Goal: Information Seeking & Learning: Learn about a topic

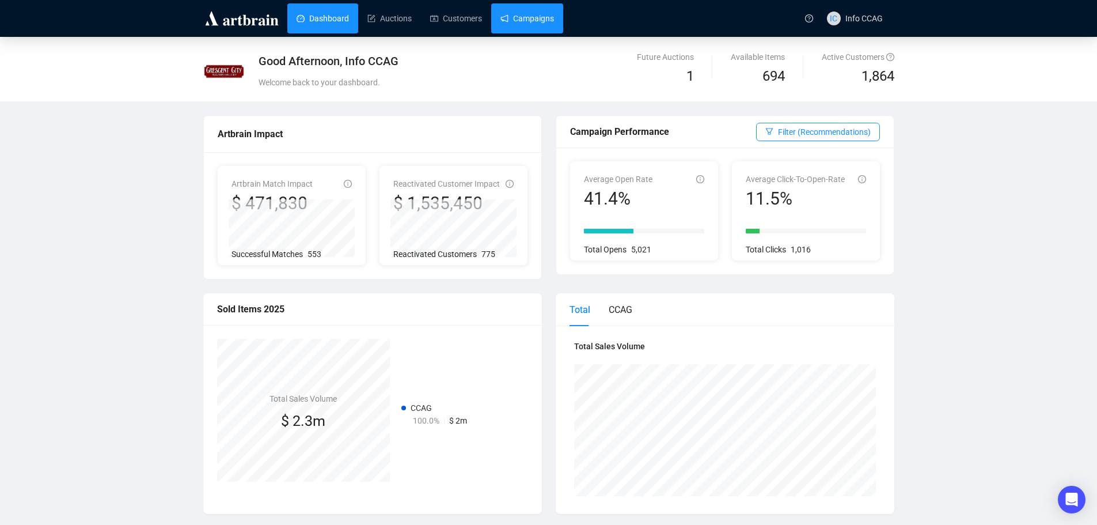
click at [527, 18] on link "Campaigns" at bounding box center [528, 18] width 54 height 30
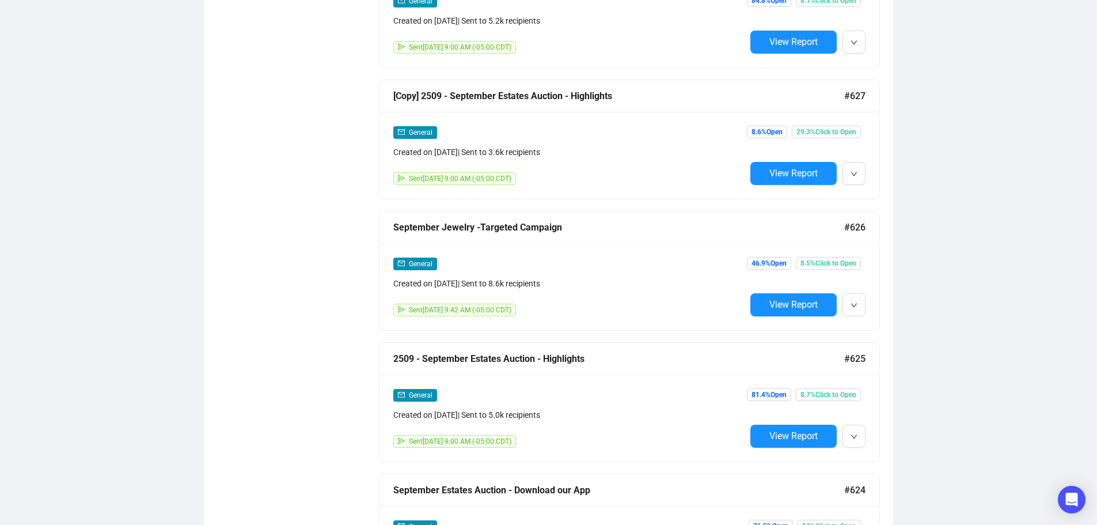
scroll to position [749, 0]
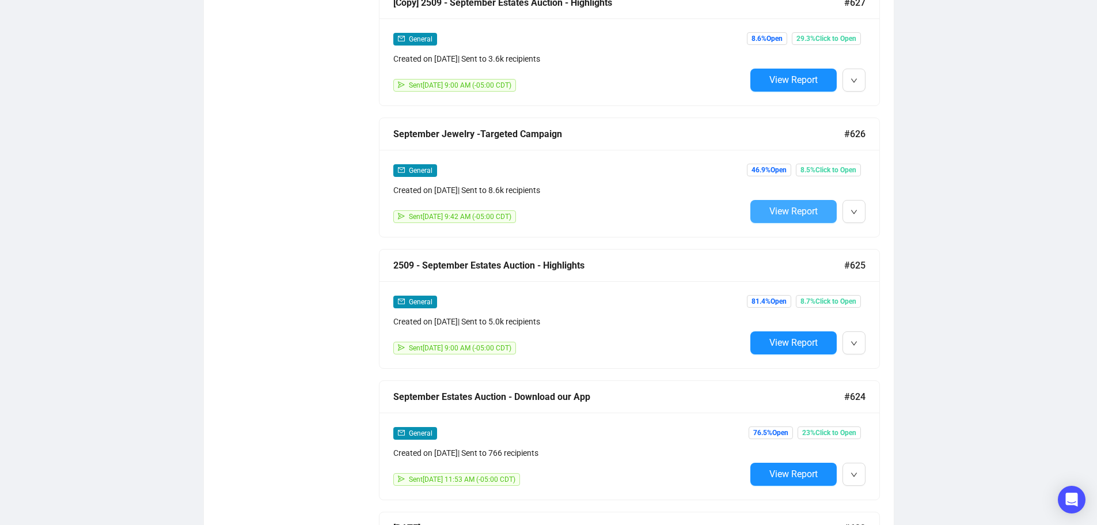
click at [784, 206] on span "View Report" at bounding box center [793, 211] width 48 height 11
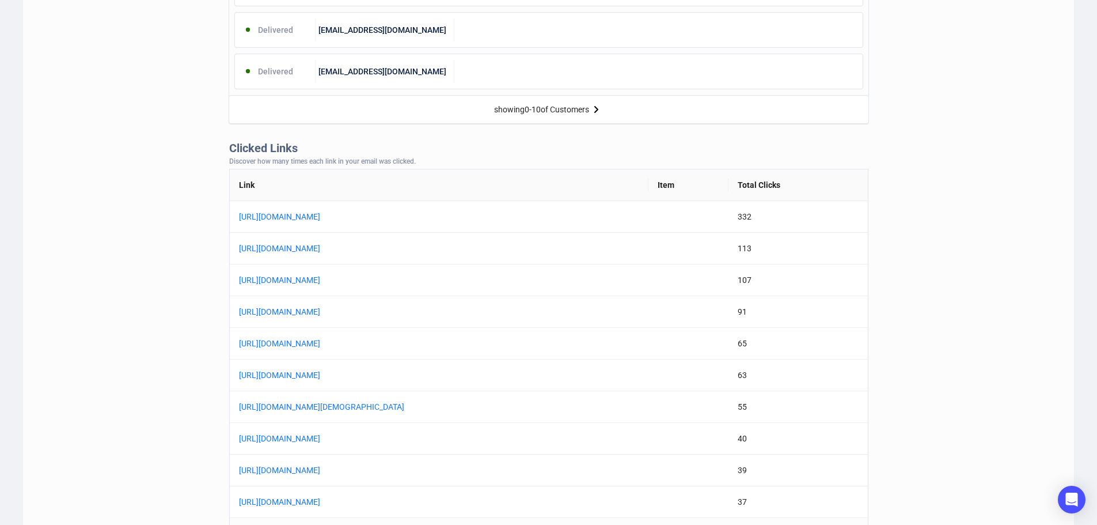
scroll to position [864, 0]
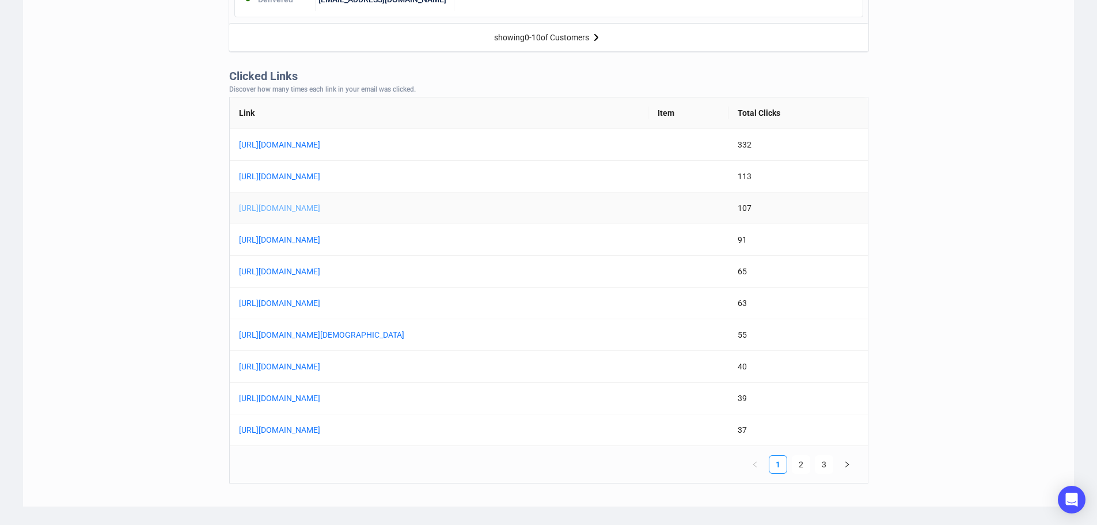
click at [431, 210] on link "[URL][DOMAIN_NAME]" at bounding box center [383, 208] width 288 height 13
click at [490, 242] on link "[URL][DOMAIN_NAME]" at bounding box center [383, 239] width 288 height 13
click at [495, 338] on link "[URL][DOMAIN_NAME][DEMOGRAPHIC_DATA]" at bounding box center [383, 334] width 288 height 13
click at [486, 368] on link "[URL][DOMAIN_NAME]" at bounding box center [383, 366] width 288 height 13
click at [489, 398] on link "[URL][DOMAIN_NAME]" at bounding box center [383, 398] width 288 height 13
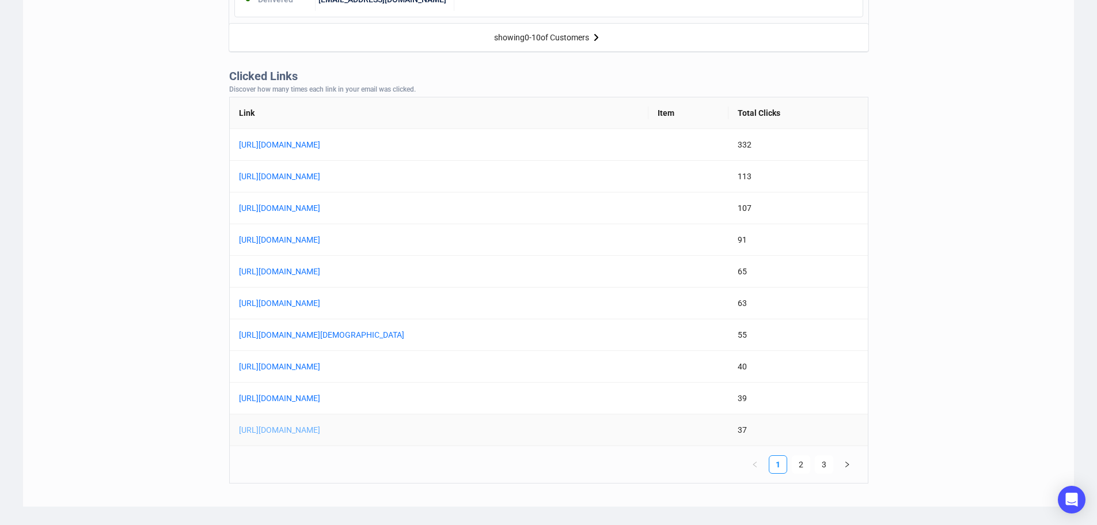
click at [475, 430] on link "[URL][DOMAIN_NAME]" at bounding box center [383, 429] width 288 height 13
click at [806, 461] on link "2" at bounding box center [801, 464] width 17 height 17
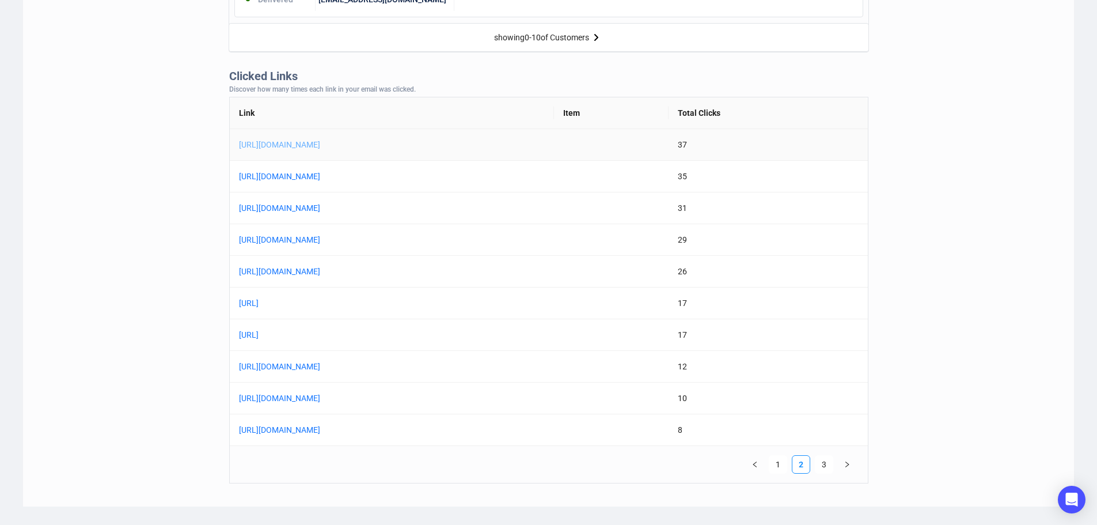
click at [484, 141] on link "[URL][DOMAIN_NAME]" at bounding box center [383, 144] width 288 height 13
